Goal: Task Accomplishment & Management: Manage account settings

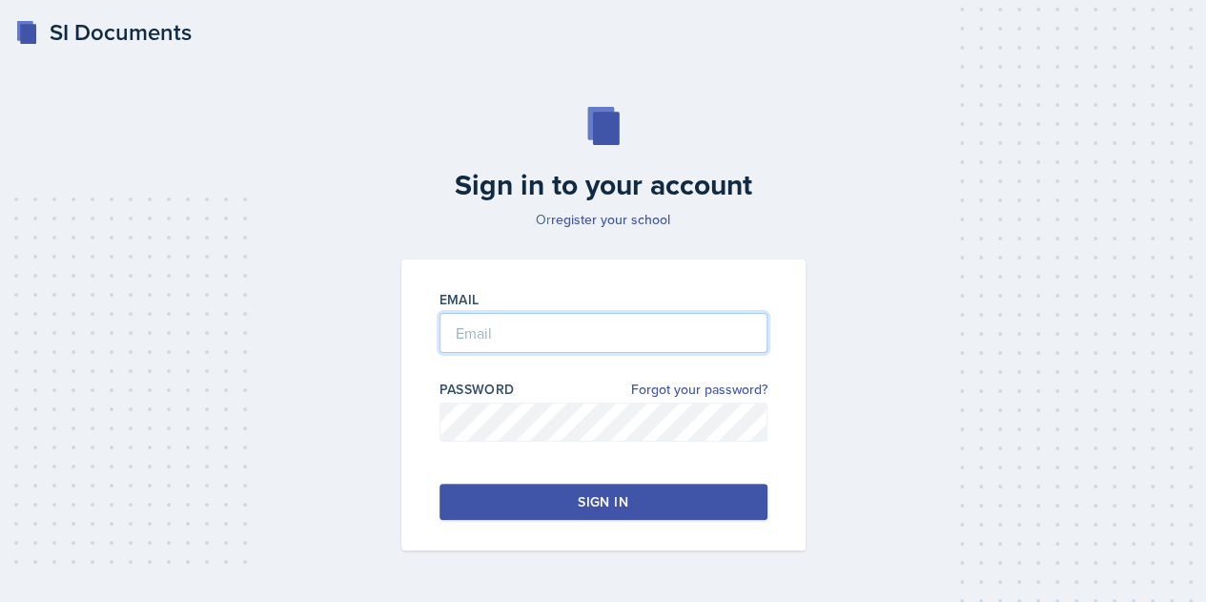
type input "[EMAIL_ADDRESS][DOMAIN_NAME]"
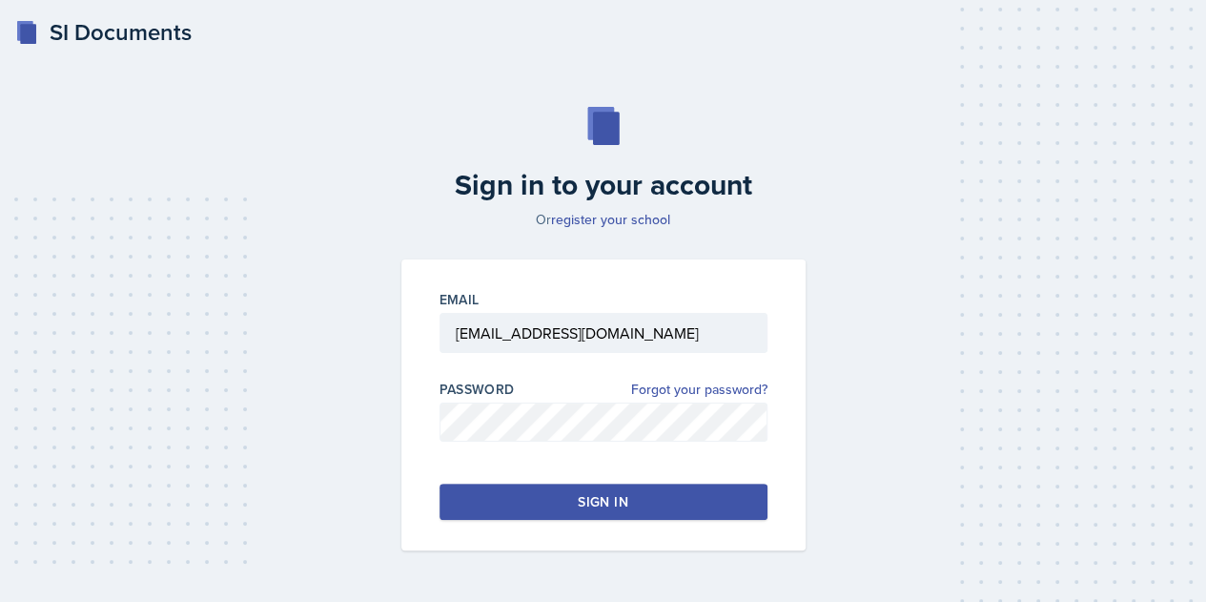
click at [679, 493] on button "Sign in" at bounding box center [604, 501] width 328 height 36
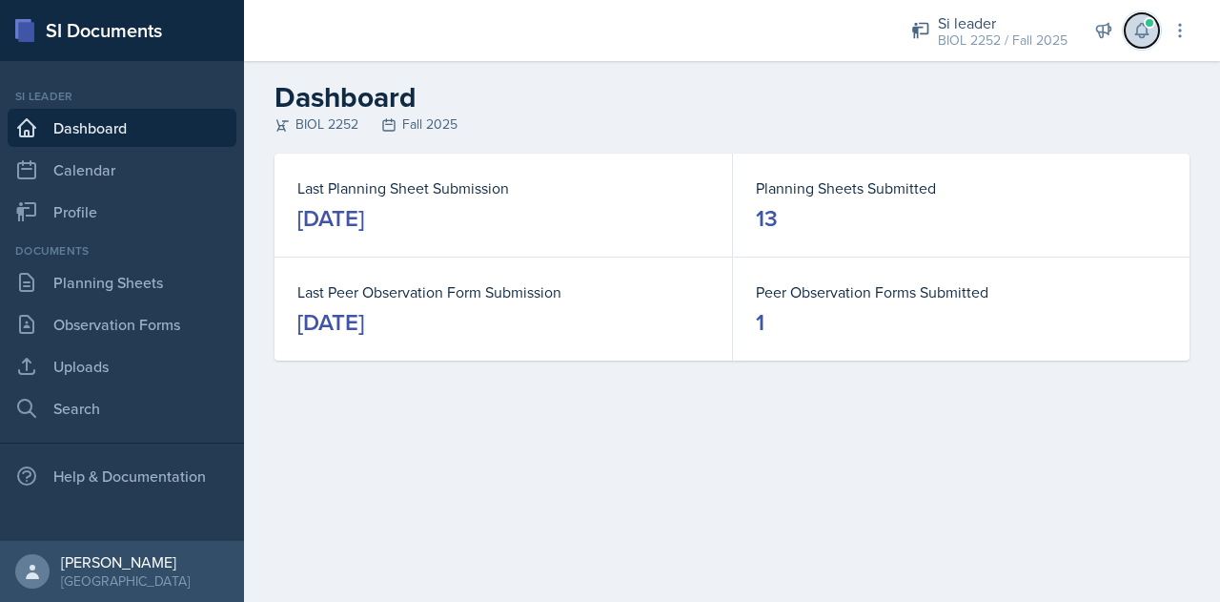
click at [1149, 27] on span at bounding box center [1149, 22] width 11 height 11
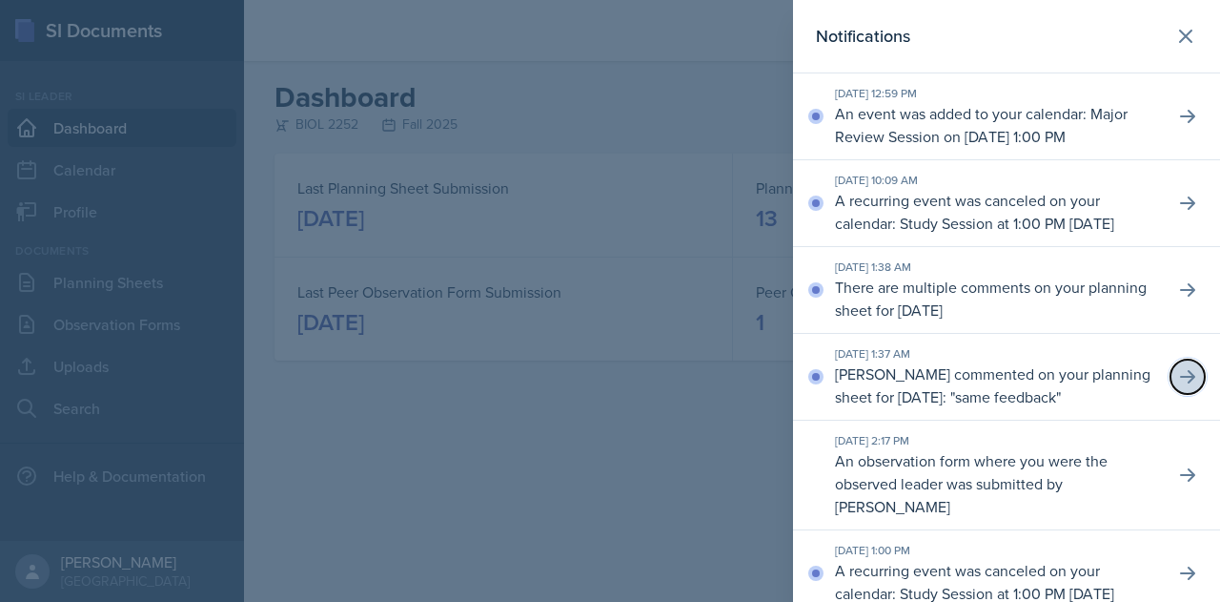
click at [1178, 386] on icon at bounding box center [1187, 376] width 19 height 19
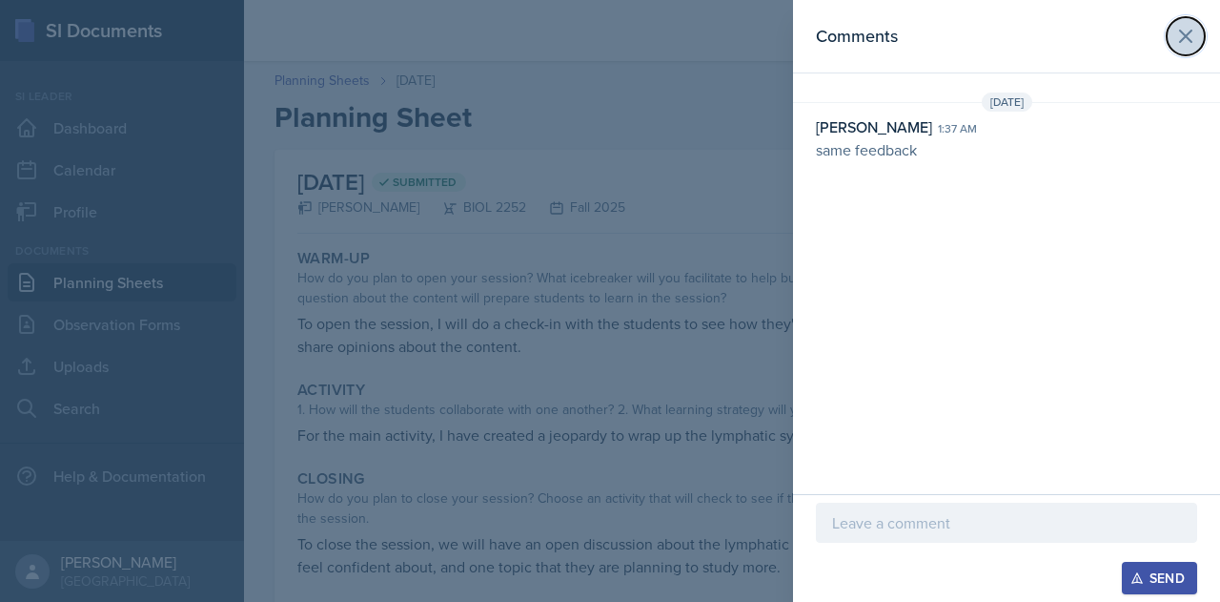
click at [1171, 40] on button at bounding box center [1186, 36] width 38 height 38
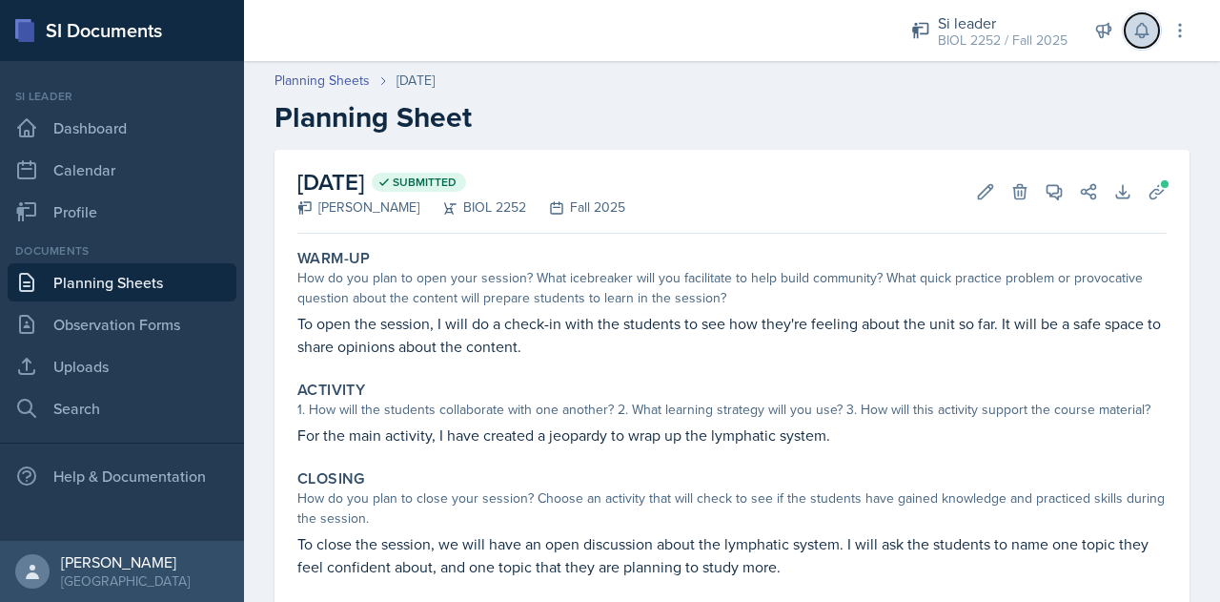
click at [1144, 37] on icon at bounding box center [1141, 31] width 12 height 14
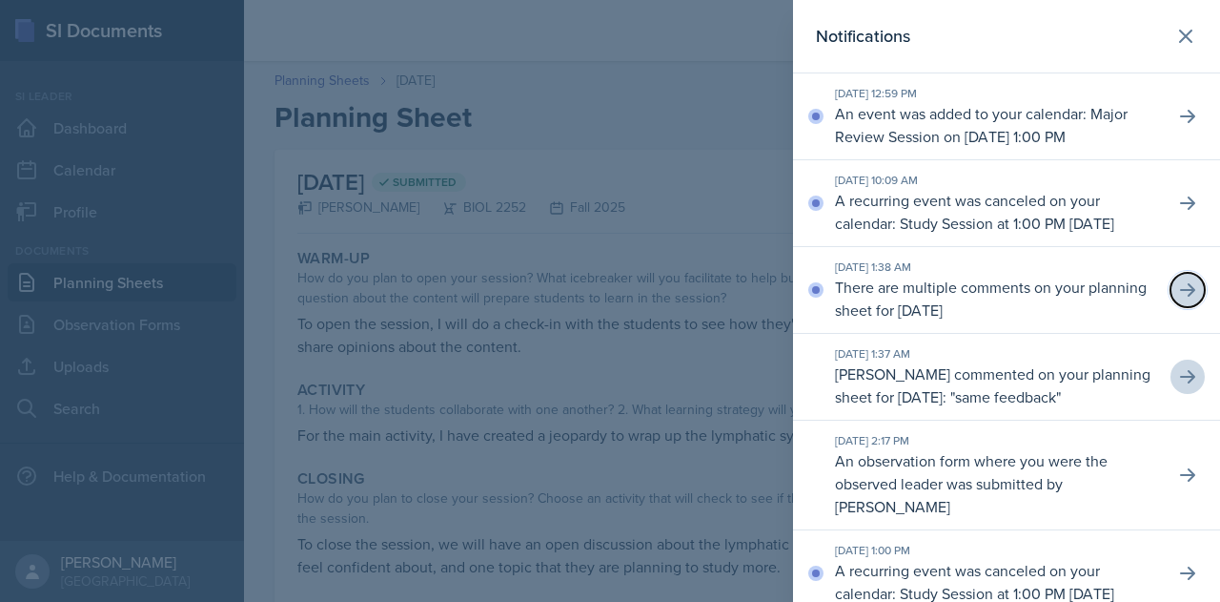
click at [1178, 299] on icon at bounding box center [1187, 289] width 19 height 19
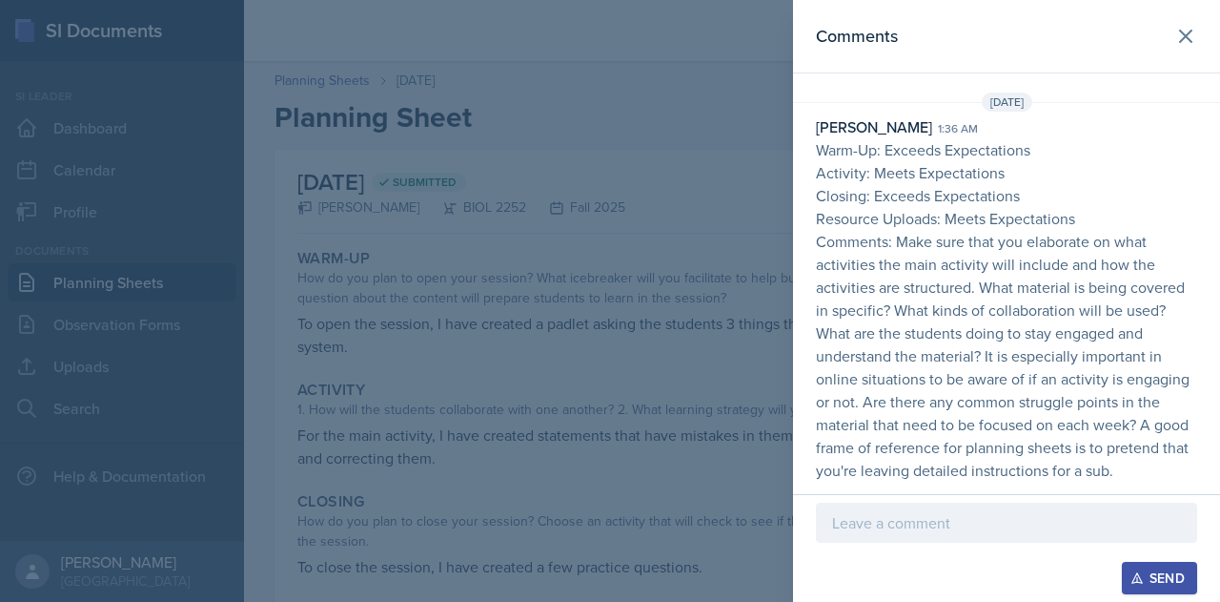
scroll to position [141, 0]
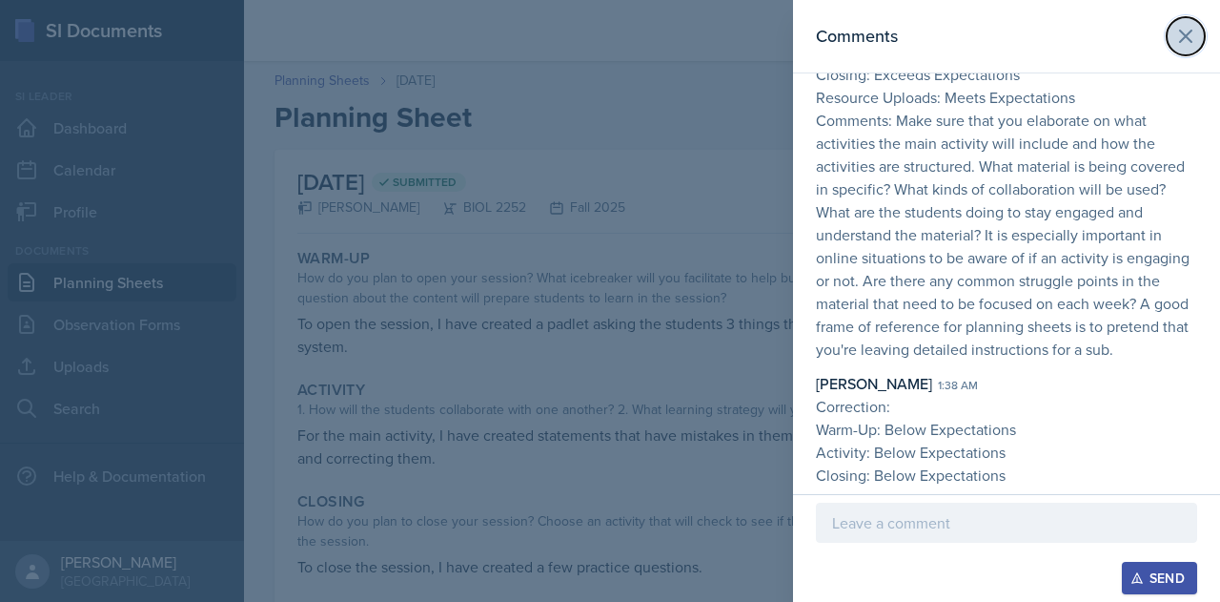
click at [1176, 36] on icon at bounding box center [1186, 36] width 23 height 23
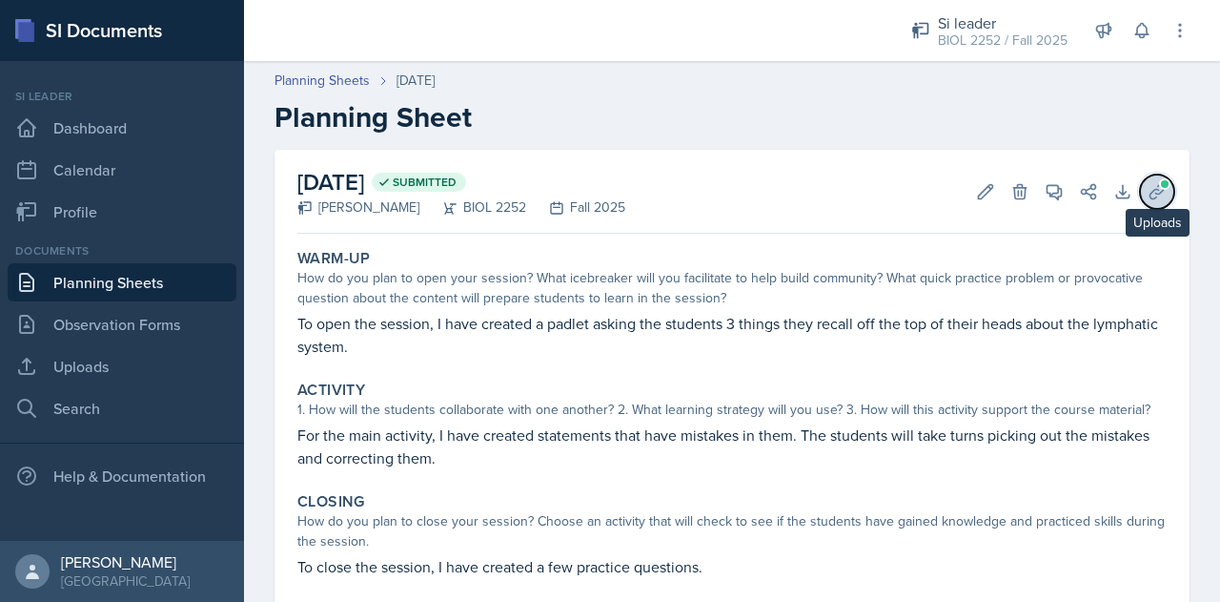
click at [1151, 200] on icon at bounding box center [1157, 191] width 19 height 19
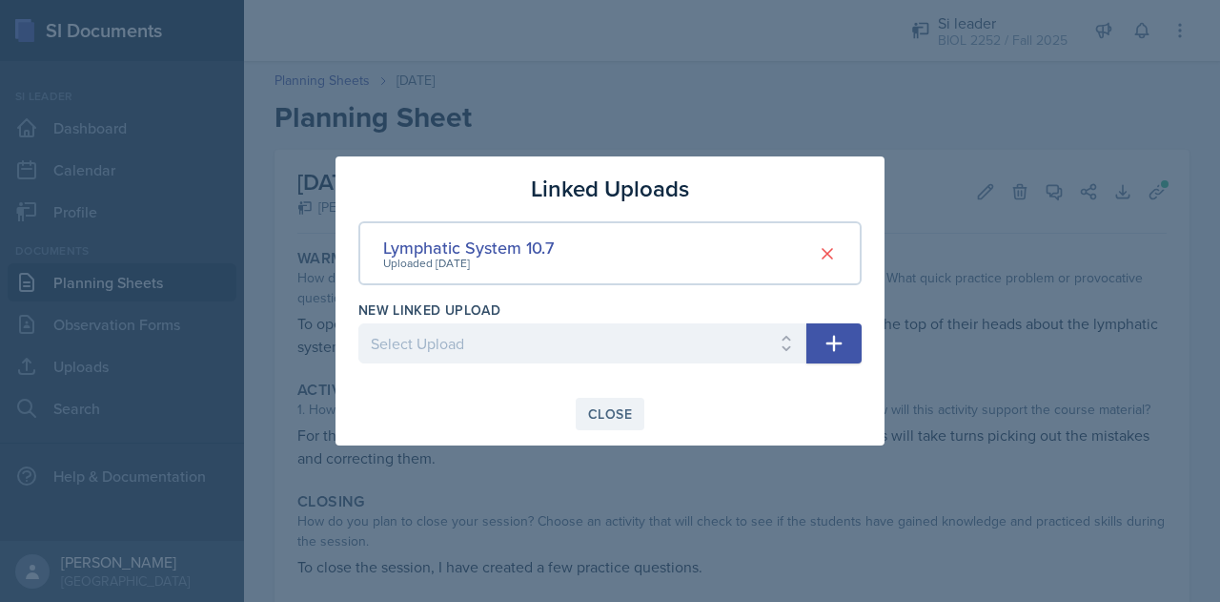
click at [614, 411] on div "Close" at bounding box center [610, 413] width 44 height 15
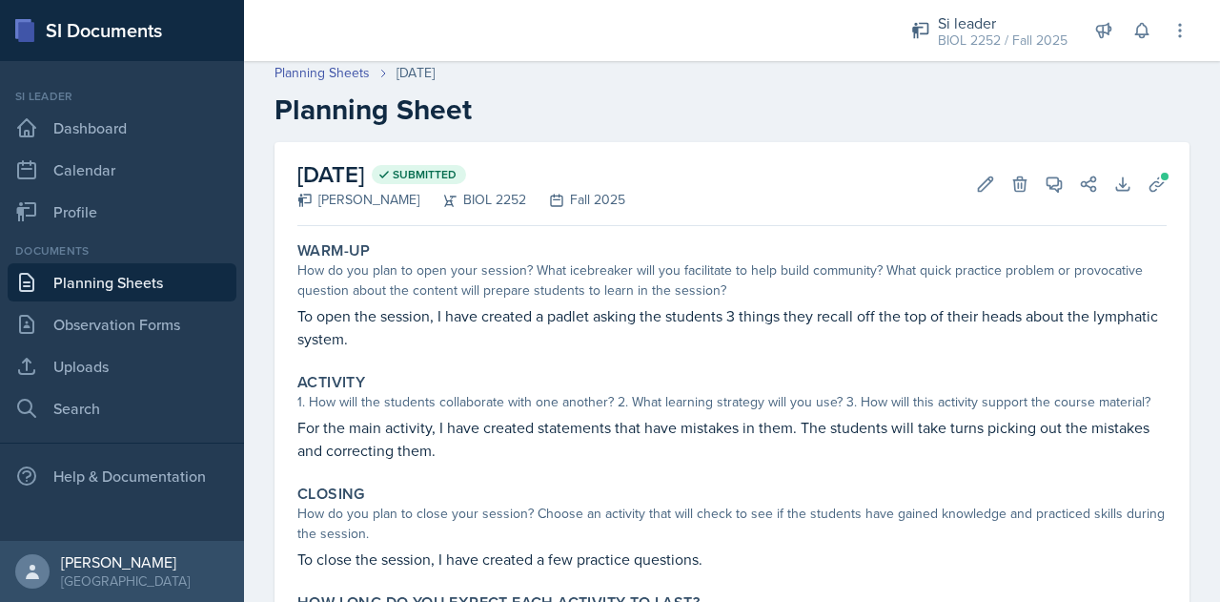
scroll to position [0, 0]
